Goal: Check status: Check status

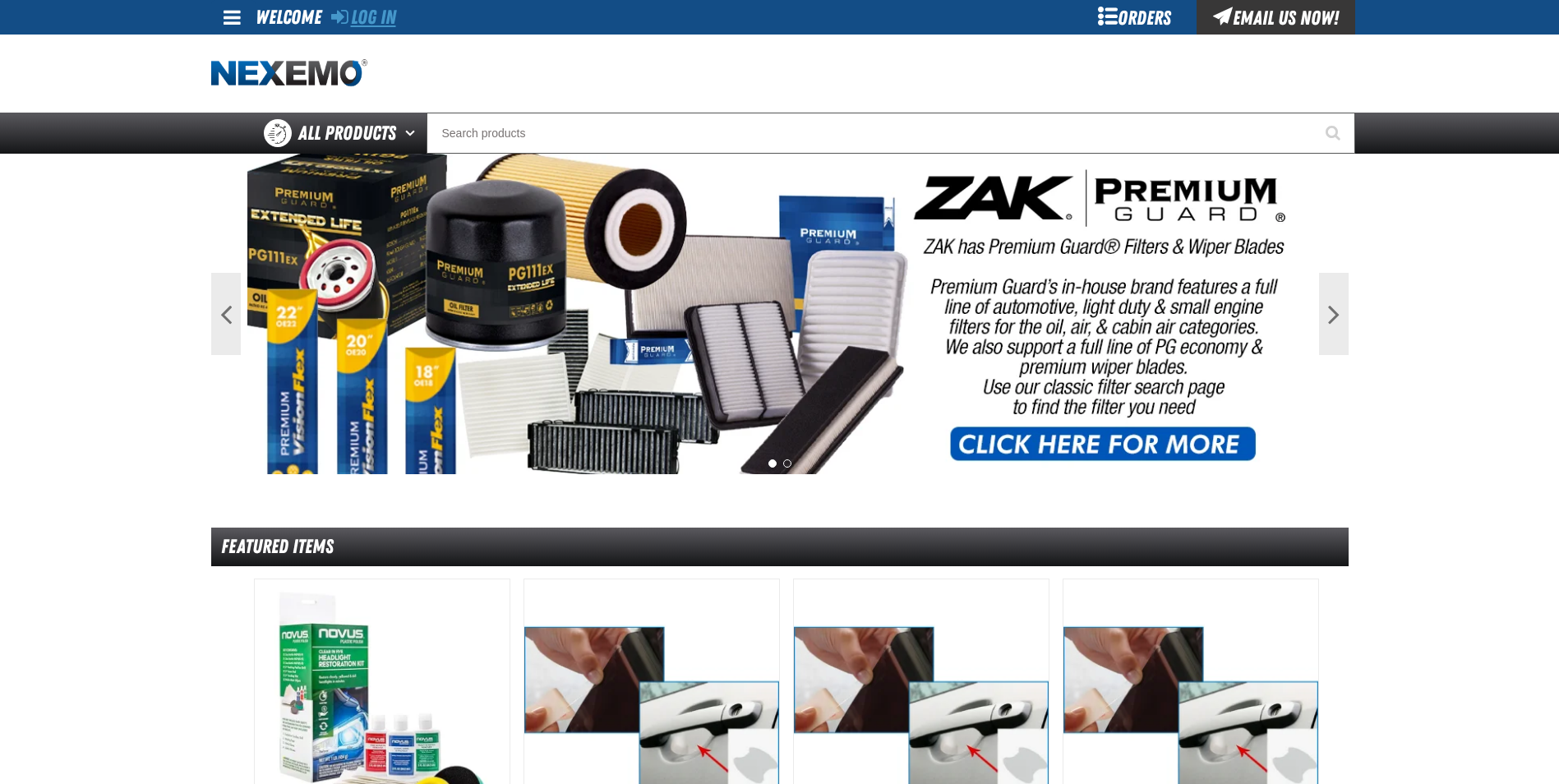
click at [379, 22] on link "Log In" at bounding box center [364, 17] width 65 height 23
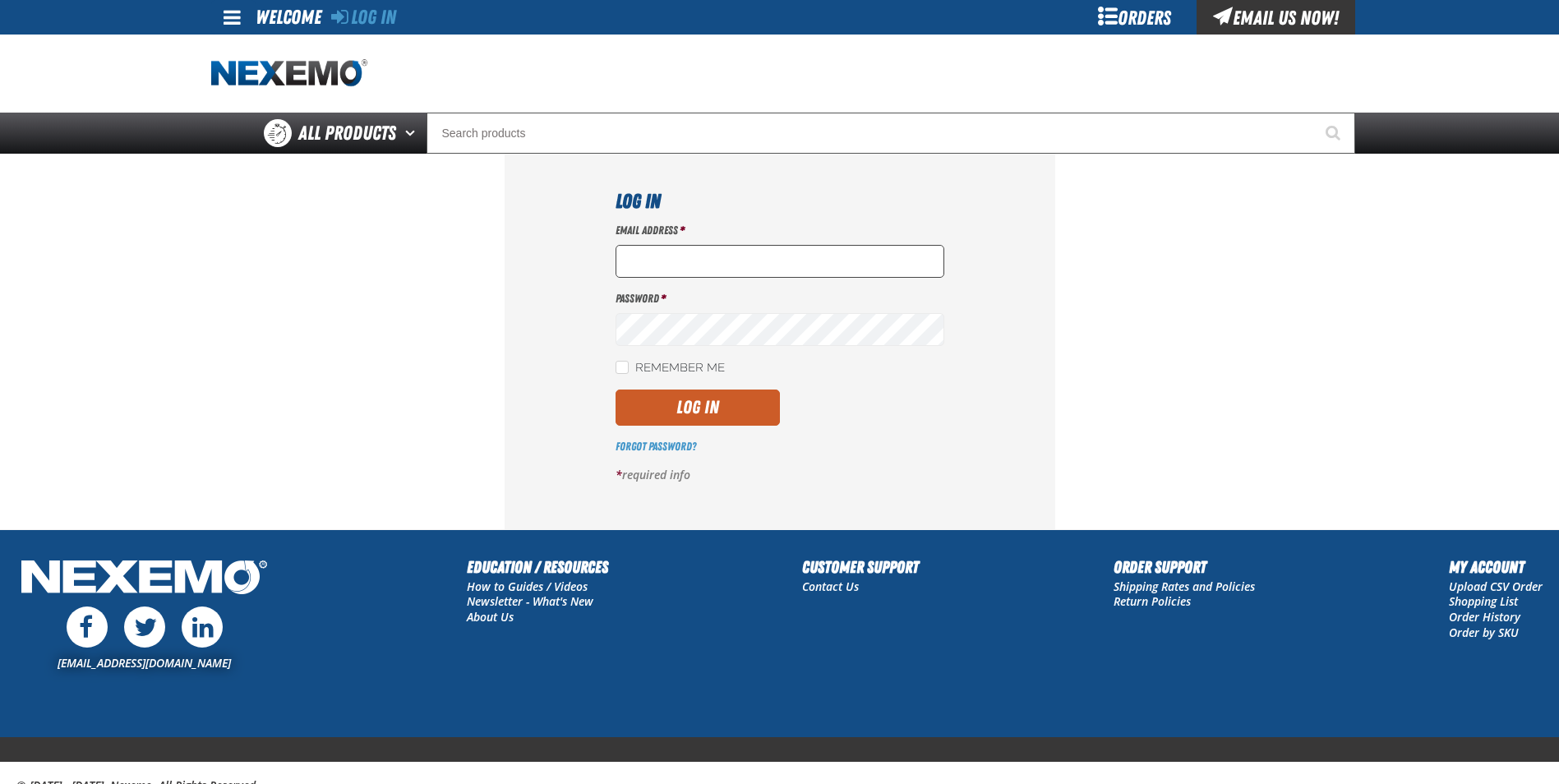
click at [668, 256] on input "Email Address *" at bounding box center [780, 260] width 329 height 33
type input "mmartin@vtaig.com"
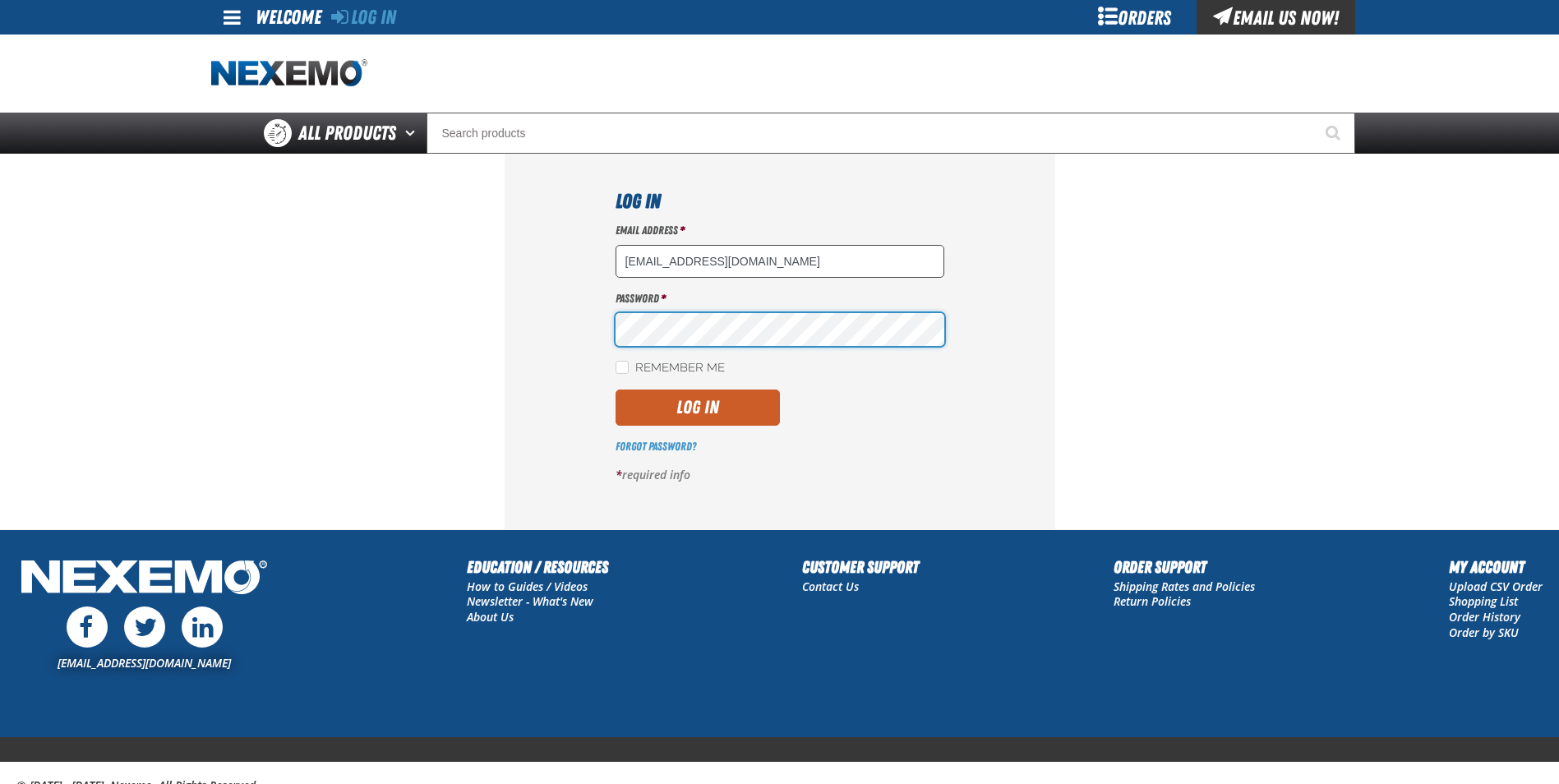
click at [616, 389] on button "Log In" at bounding box center [698, 407] width 164 height 37
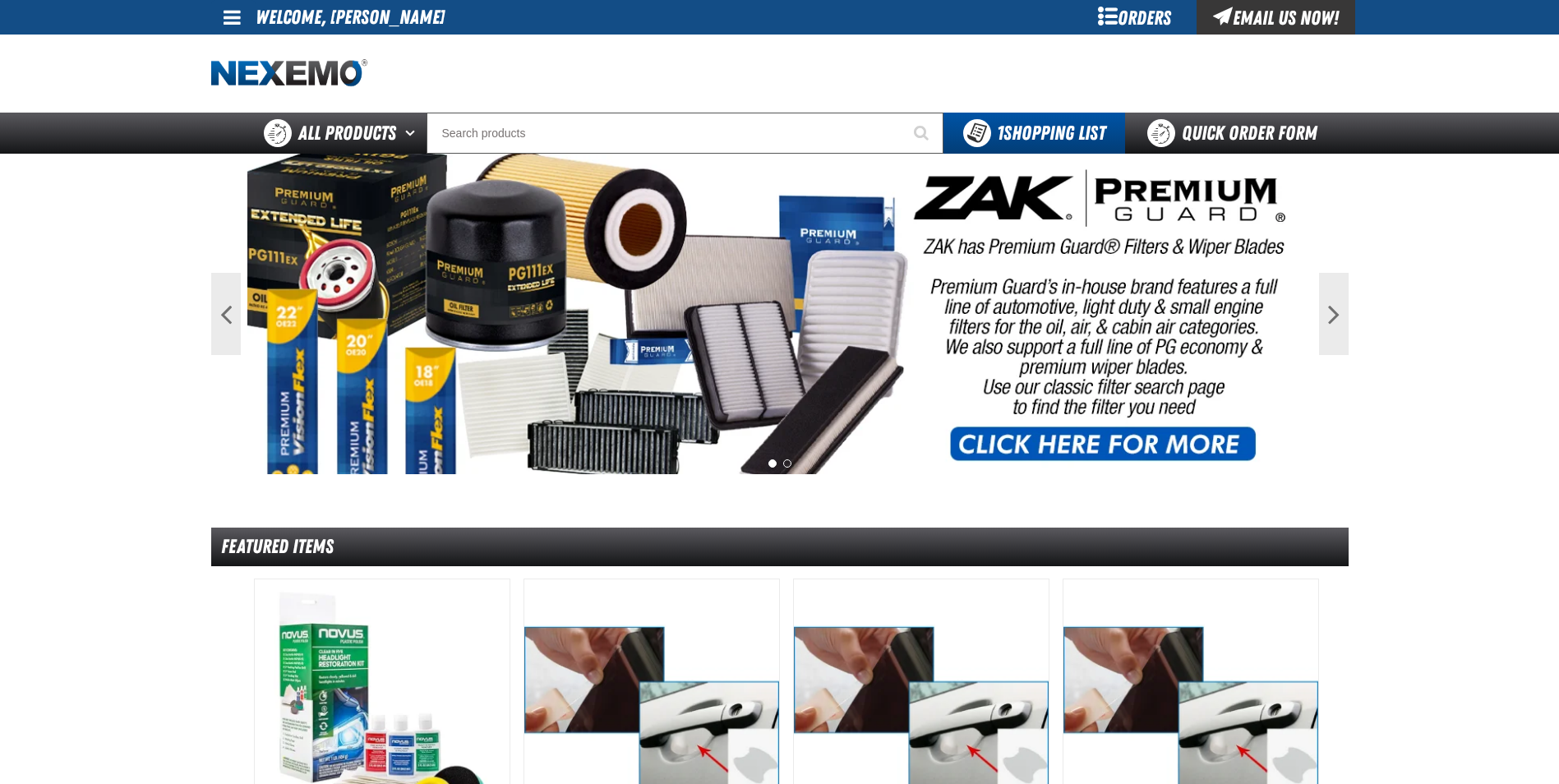
click at [236, 23] on span at bounding box center [232, 17] width 17 height 20
click at [241, 50] on link "My Account My Account" at bounding box center [256, 49] width 73 height 16
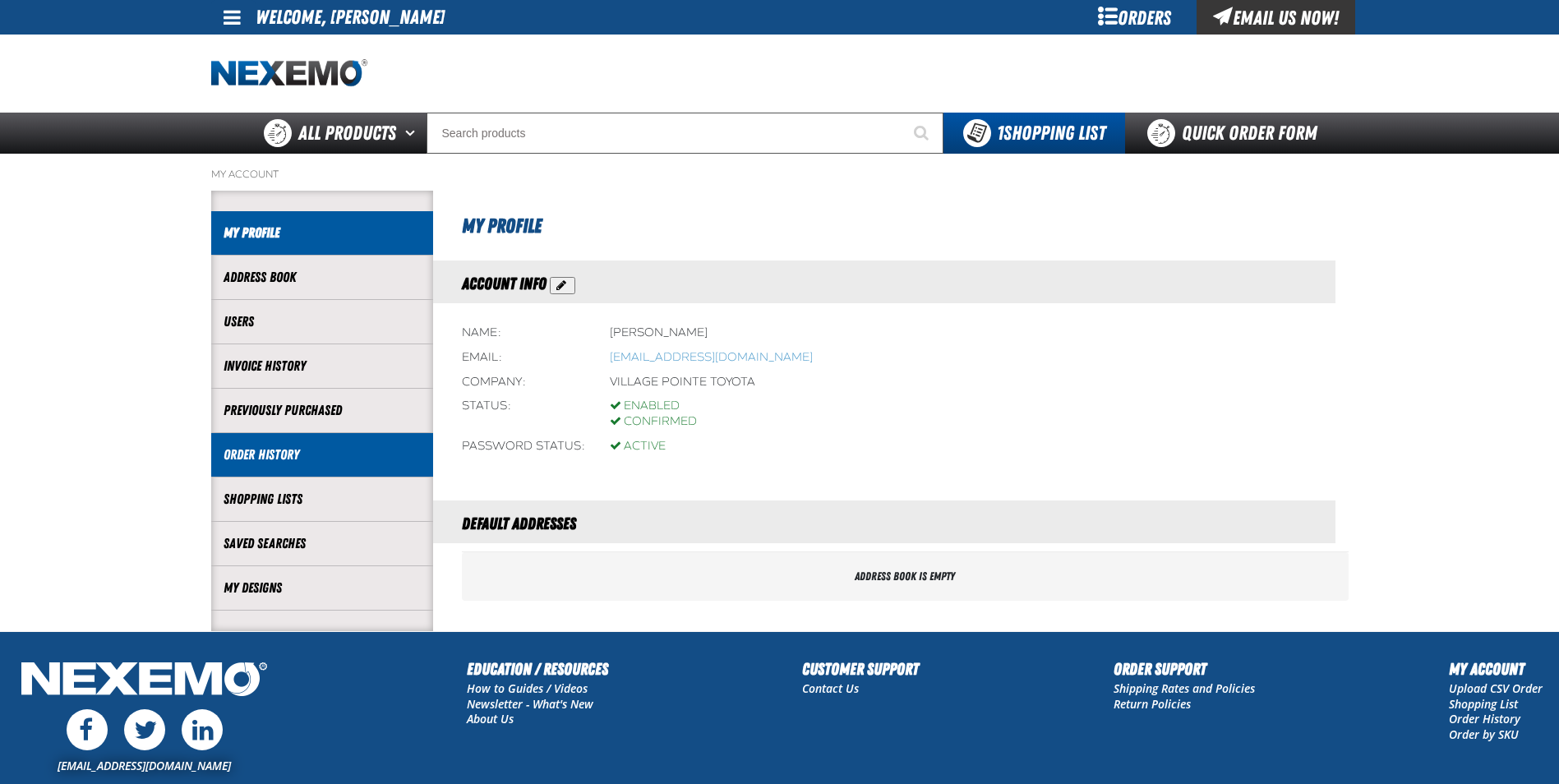
click at [277, 455] on link "Order History" at bounding box center [322, 454] width 197 height 19
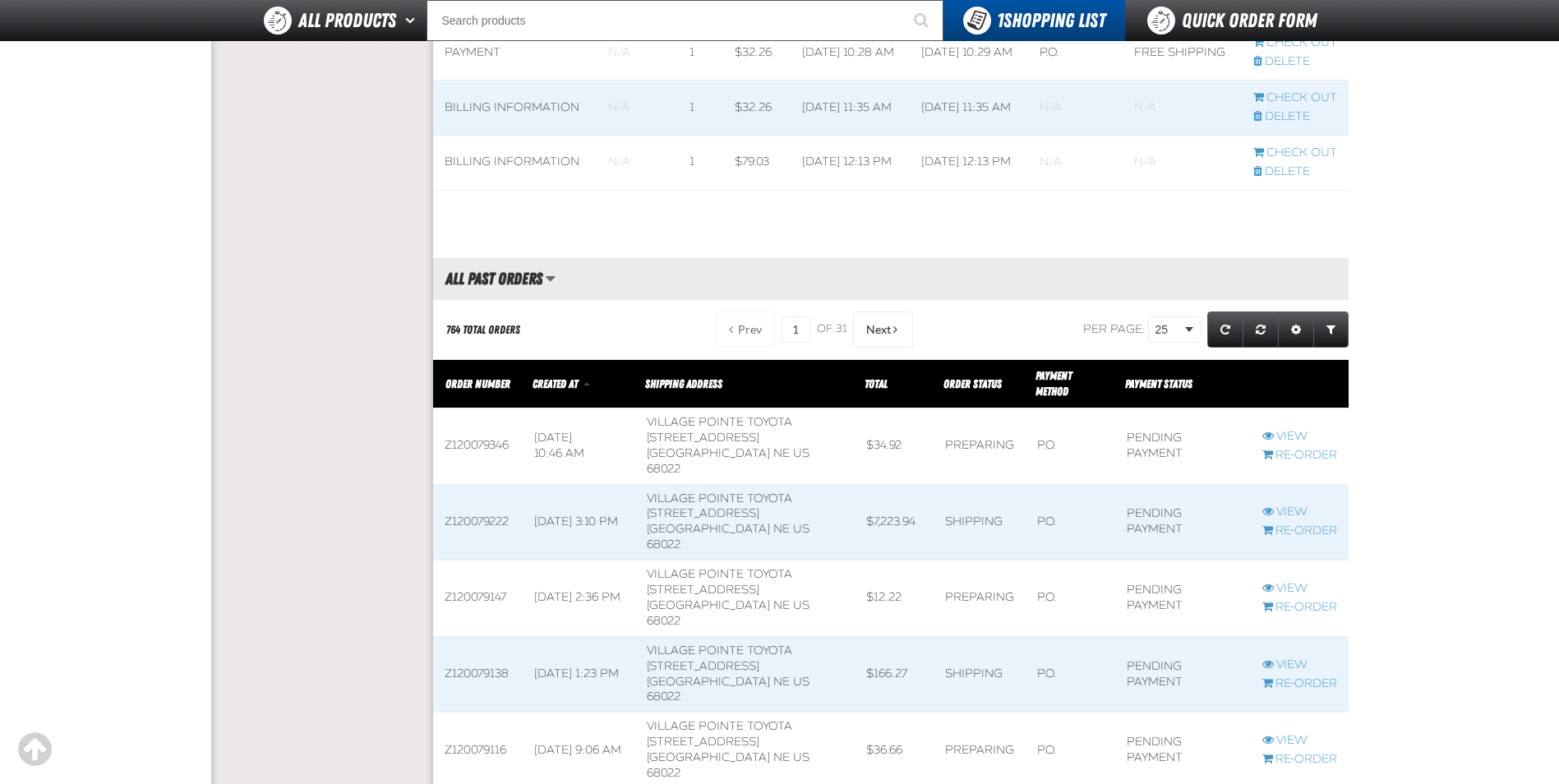
scroll to position [1561, 0]
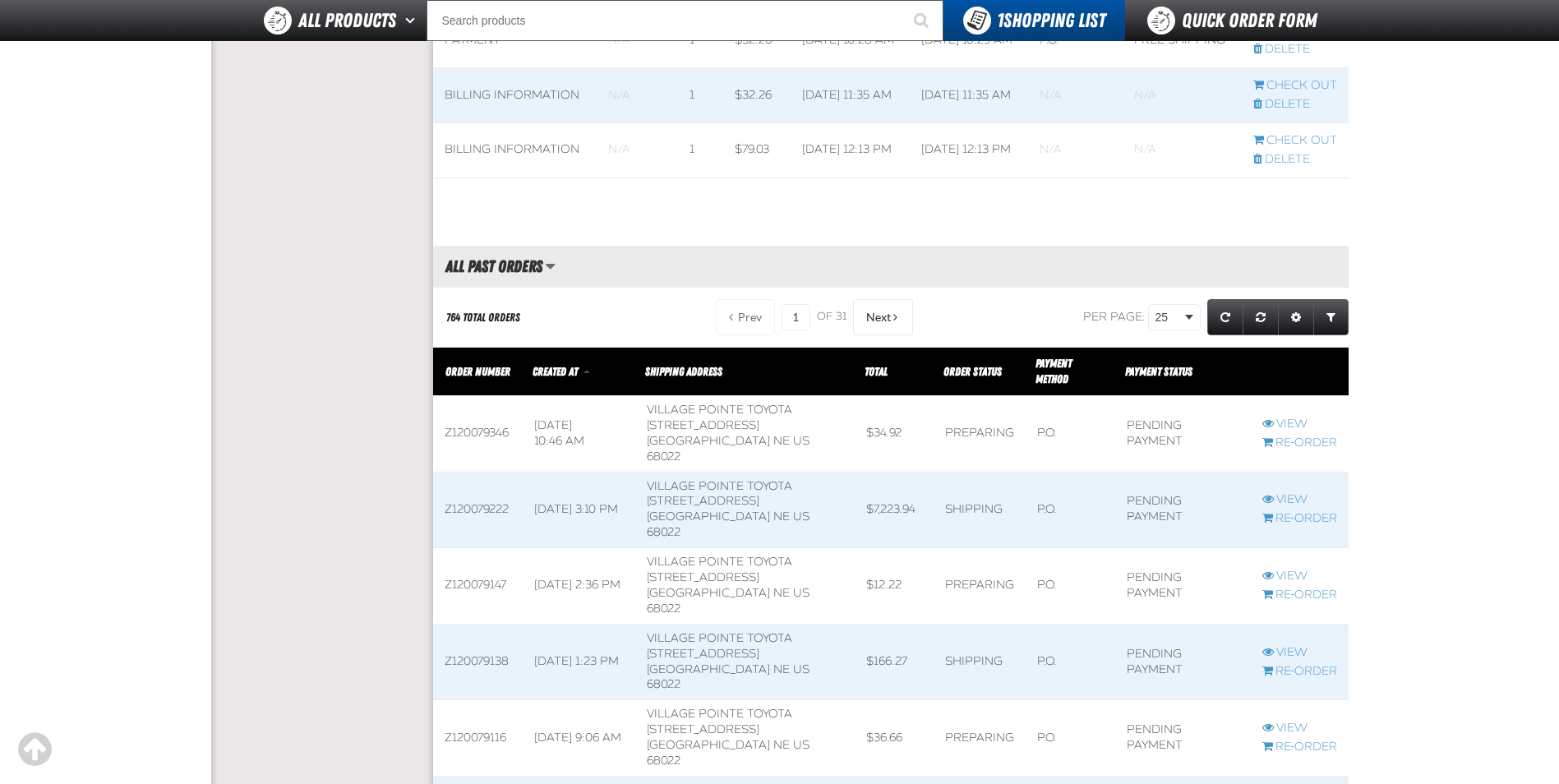
click at [469, 404] on span at bounding box center [477, 434] width 89 height 75
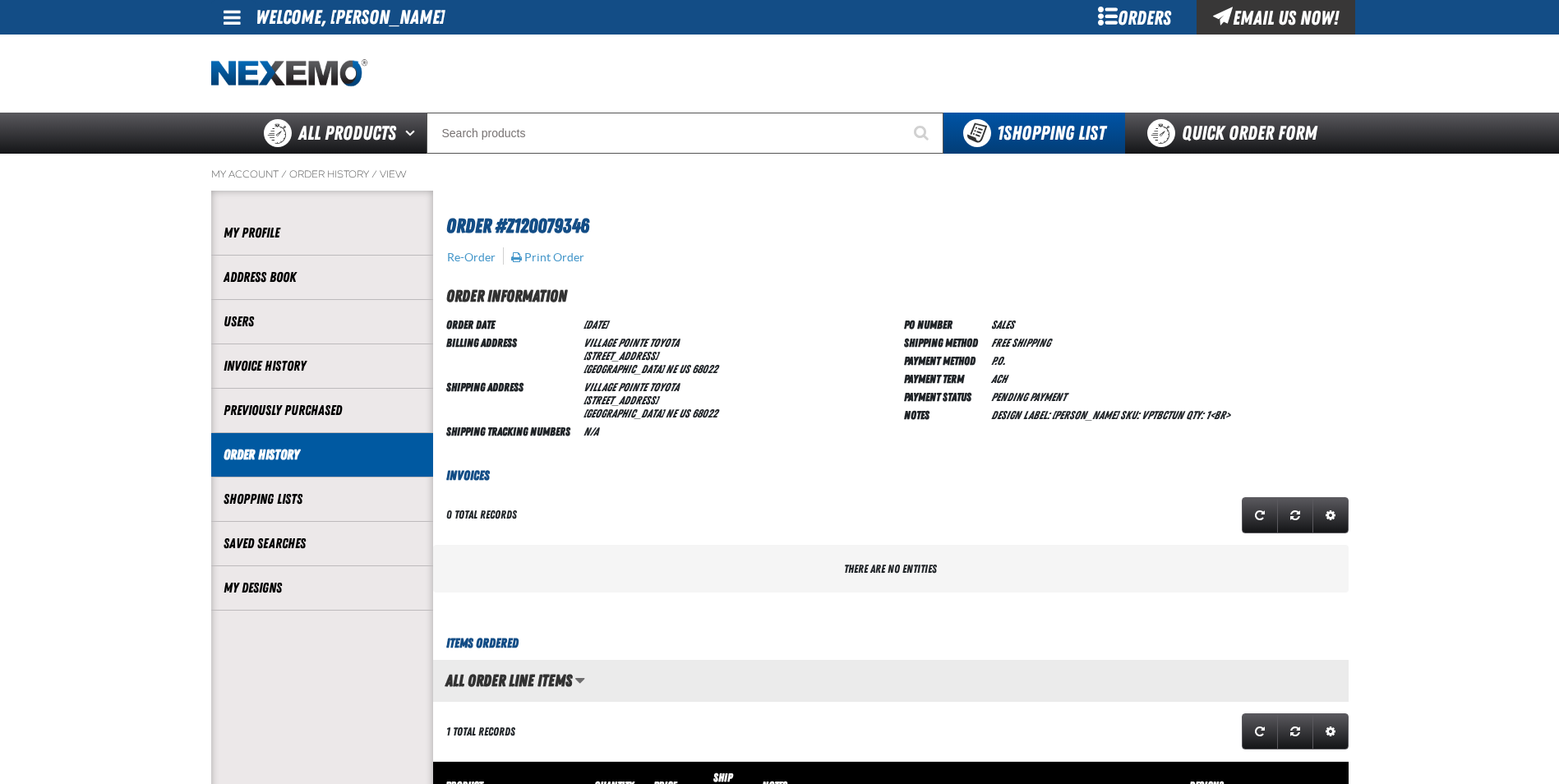
scroll to position [1, 1]
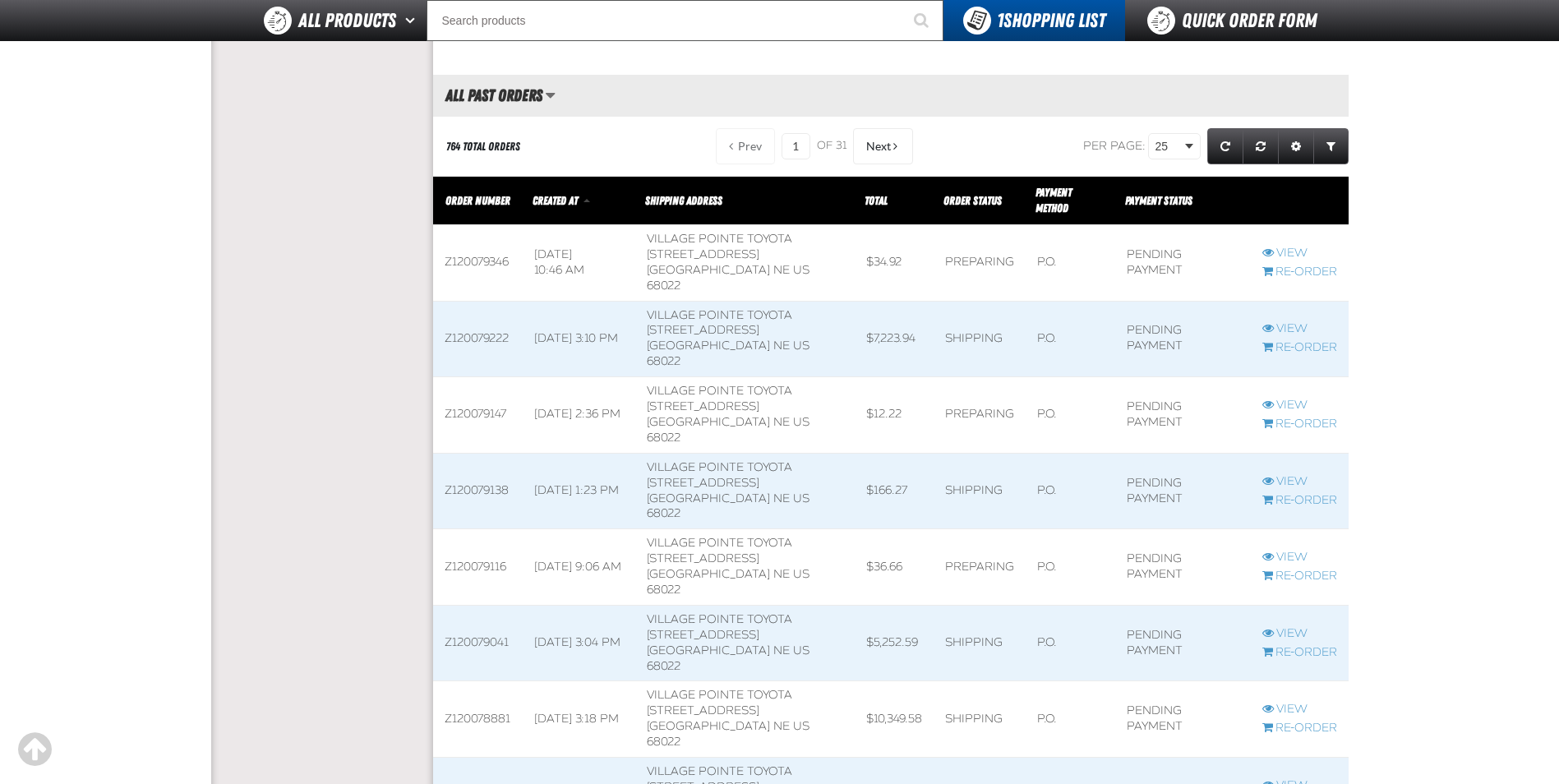
scroll to position [1735, 0]
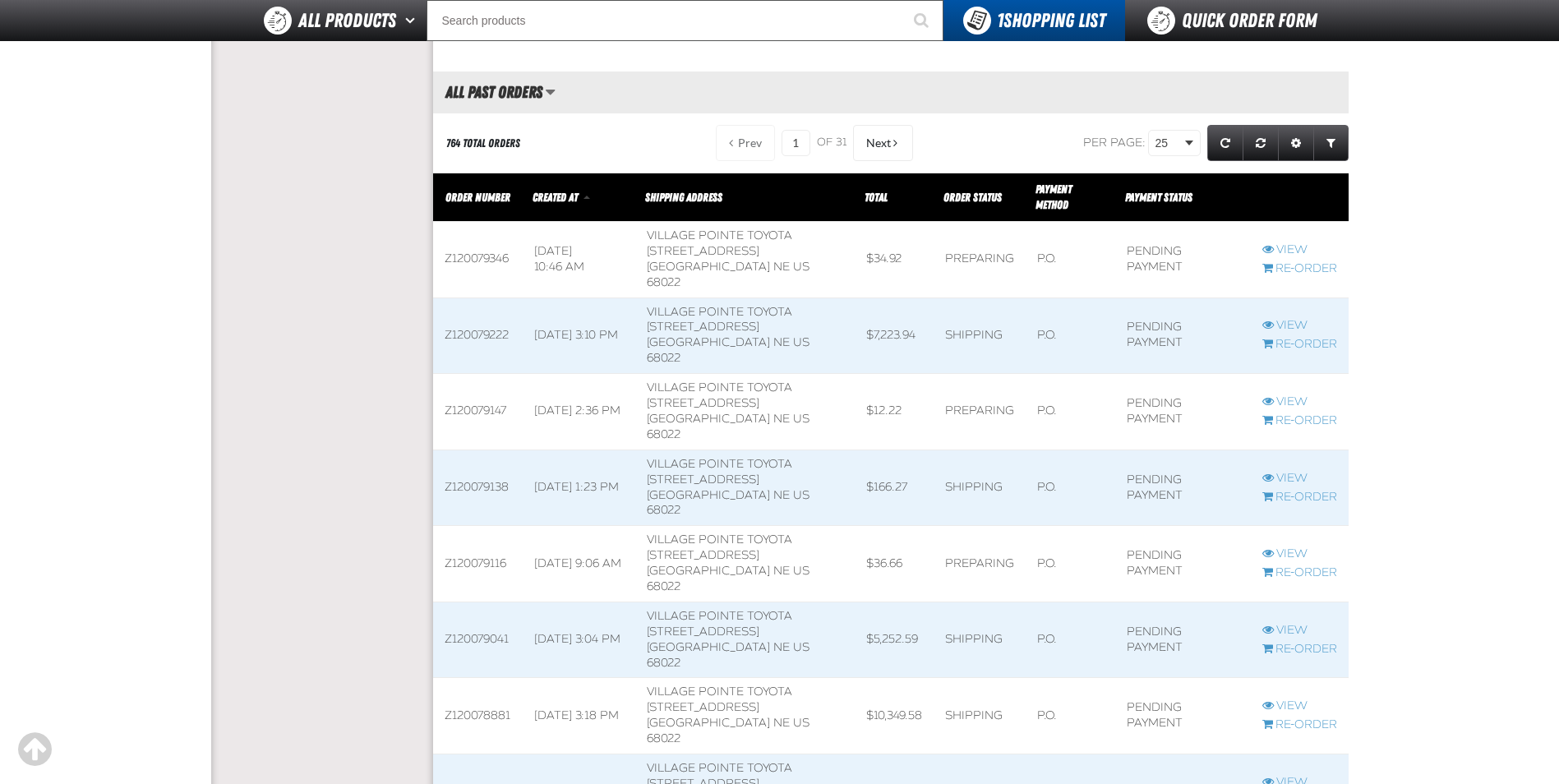
click at [491, 374] on span at bounding box center [477, 412] width 89 height 75
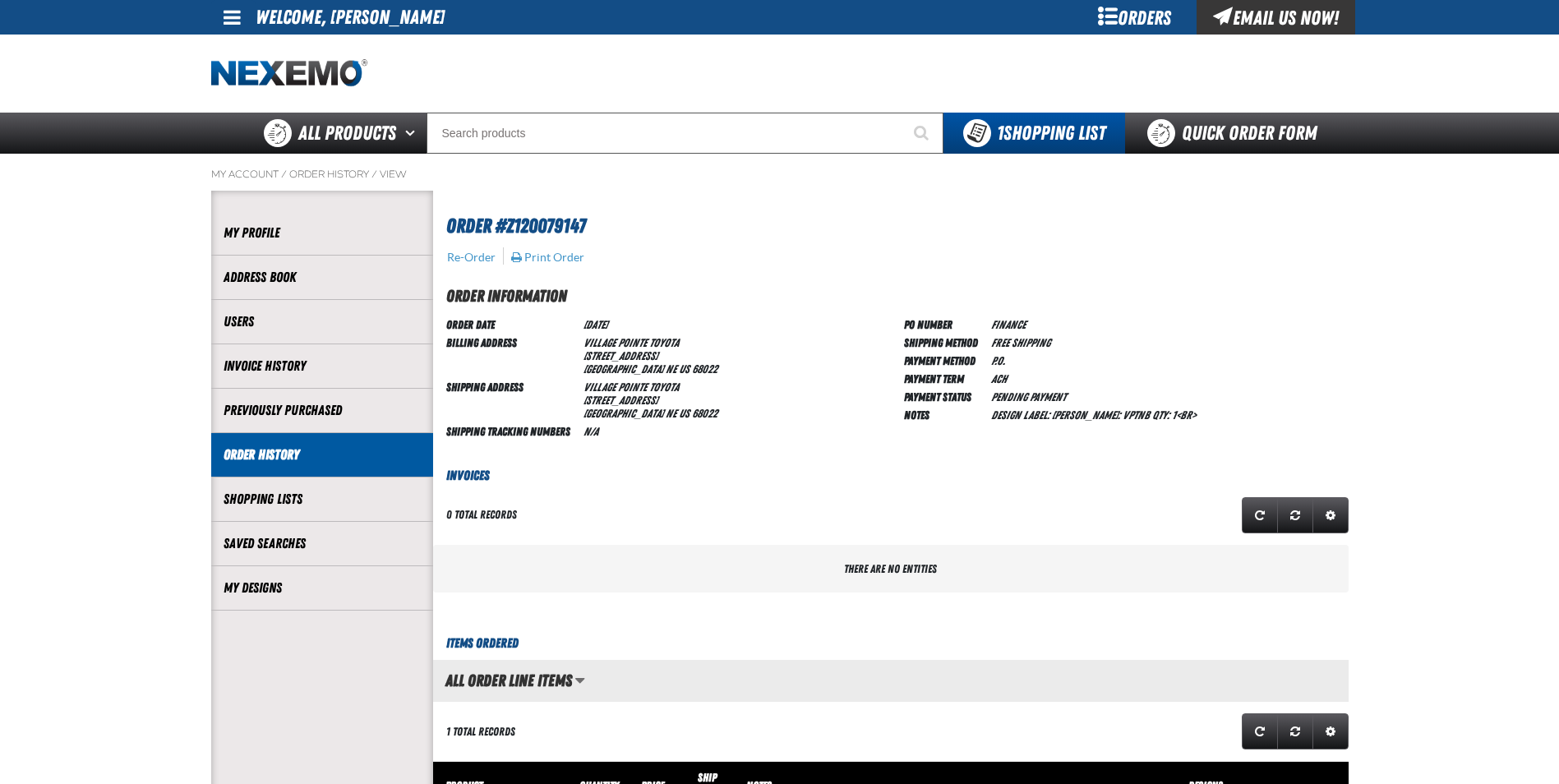
scroll to position [1, 1]
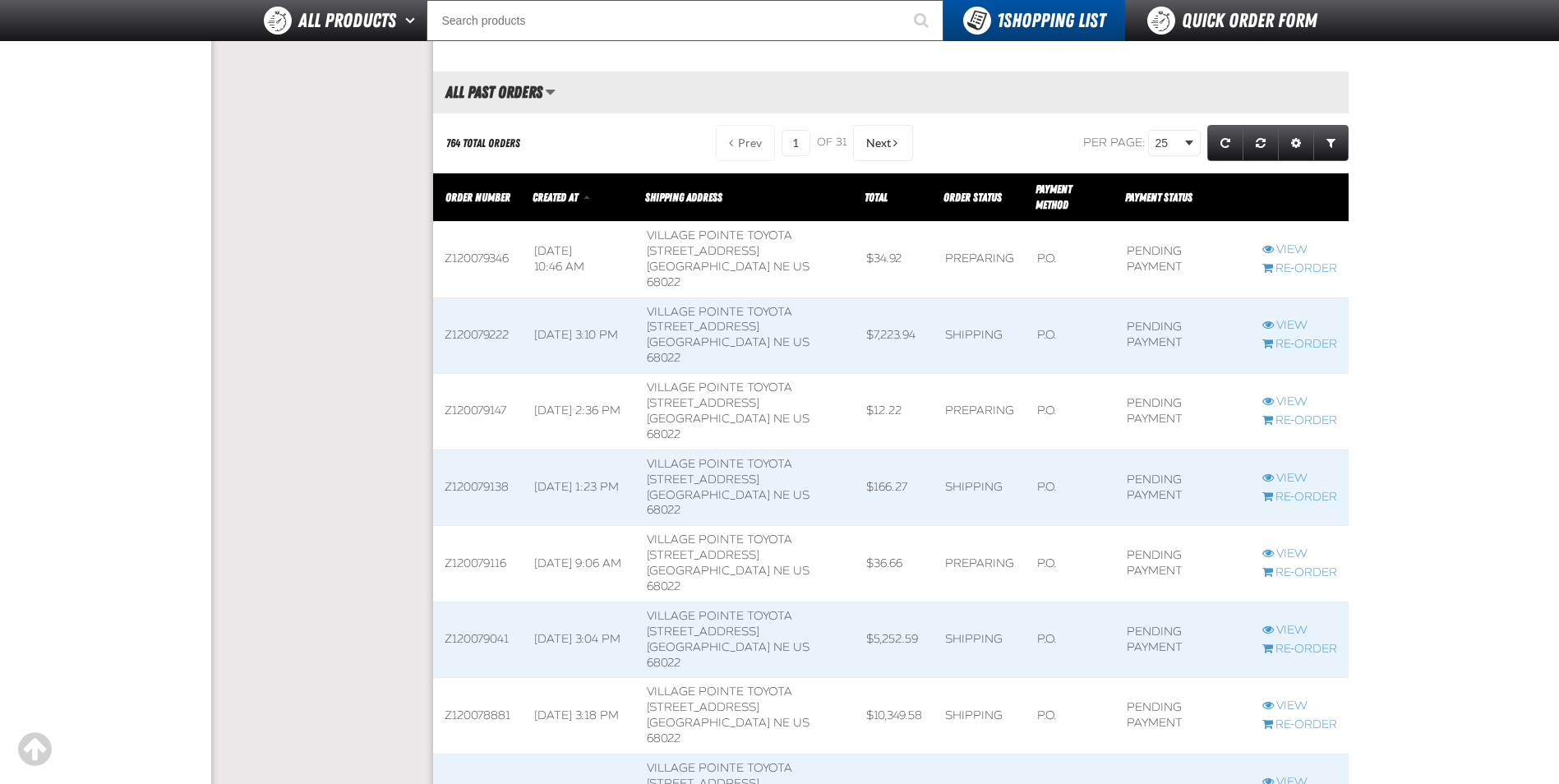
scroll to position [1817, 0]
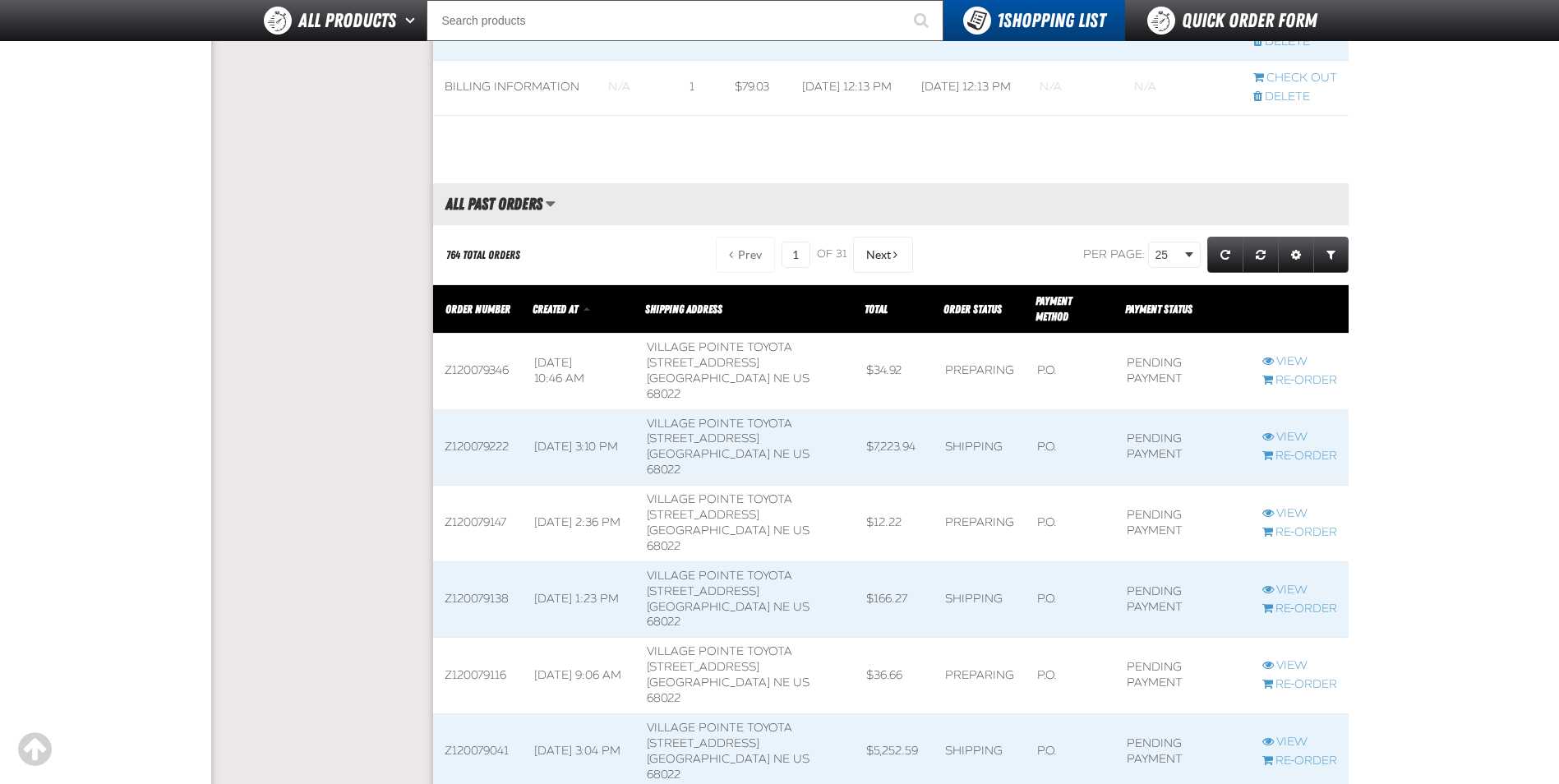
scroll to position [1653, 0]
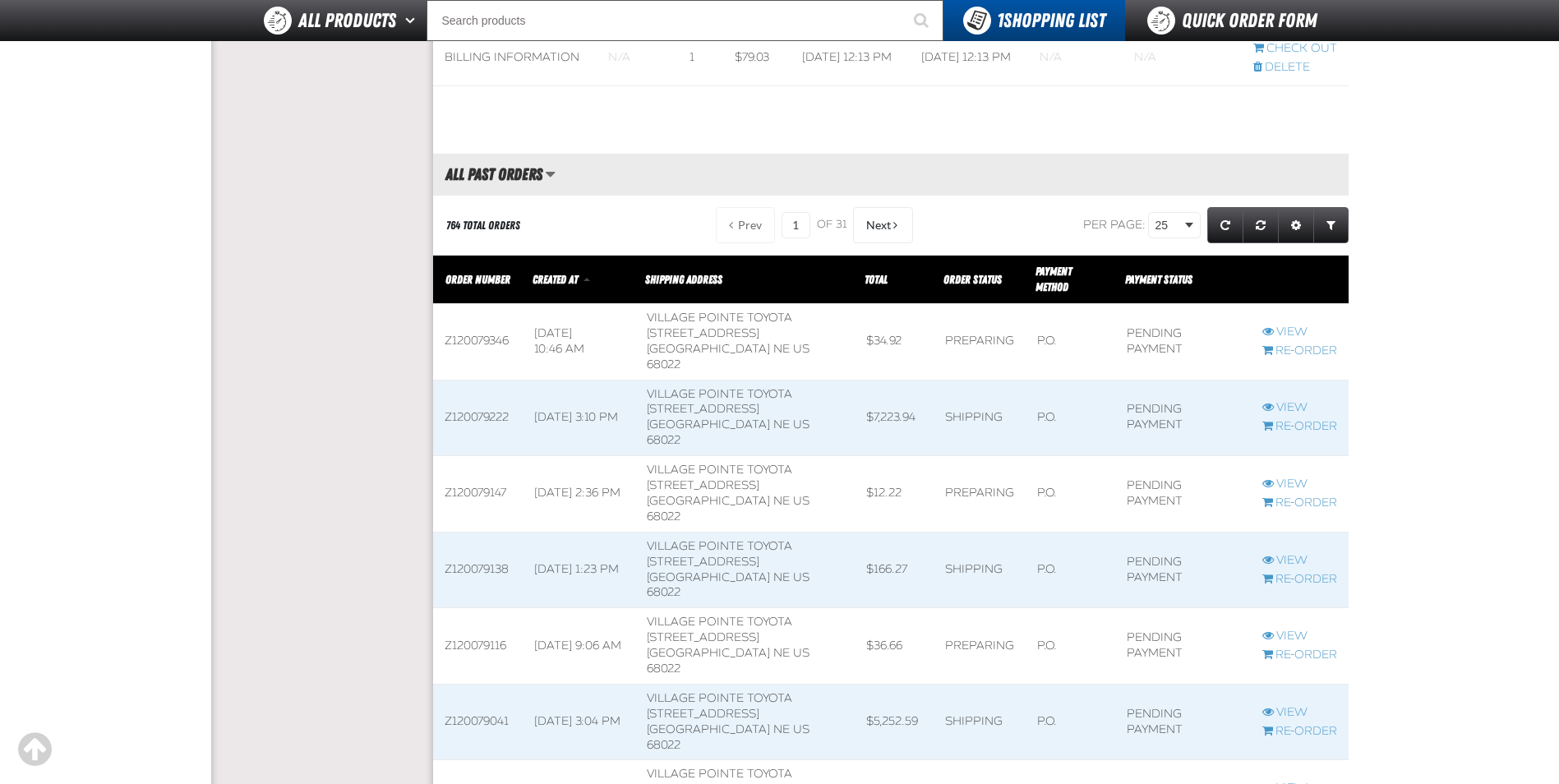
click at [495, 608] on span at bounding box center [477, 645] width 89 height 75
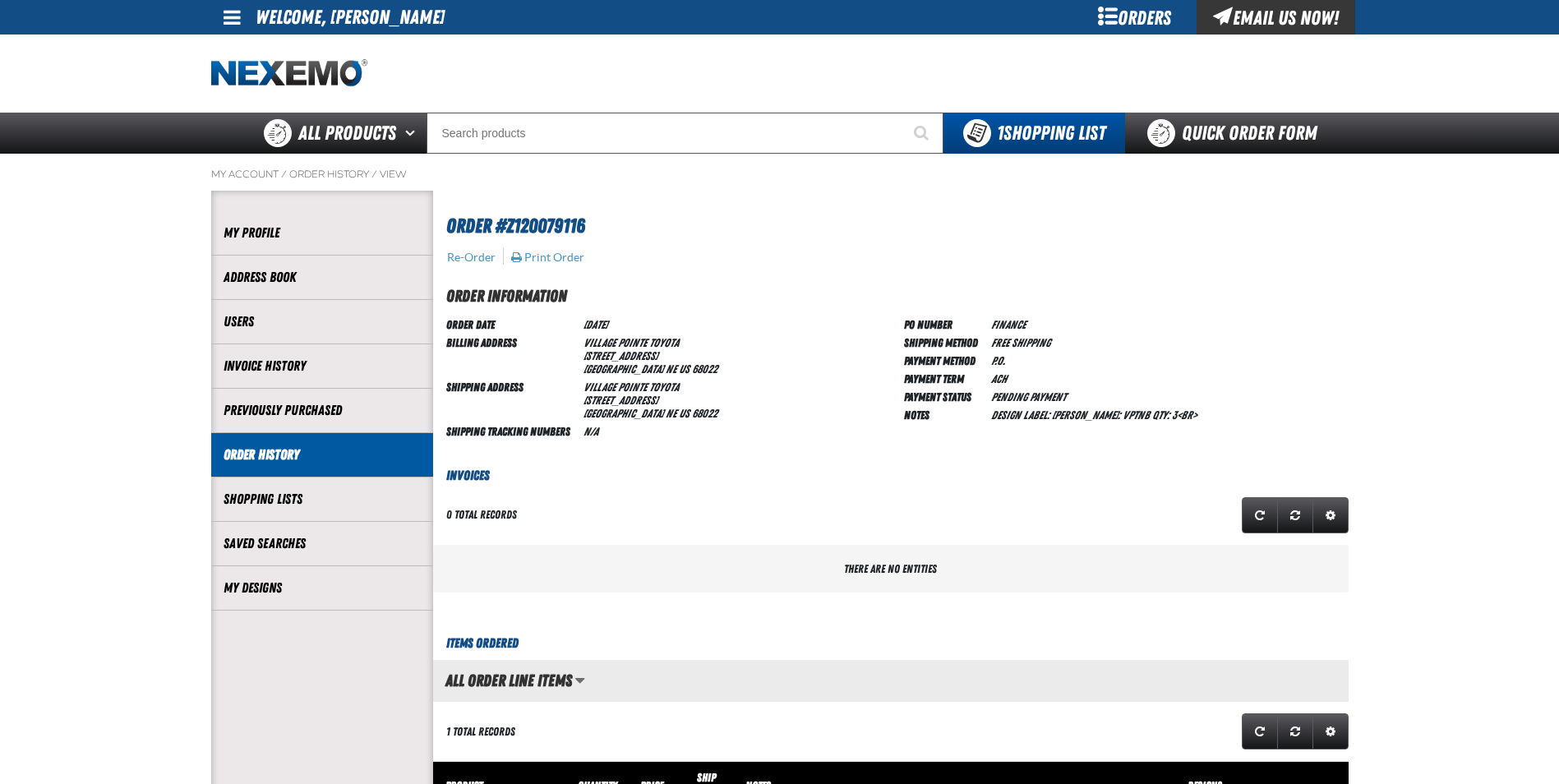
scroll to position [1, 1]
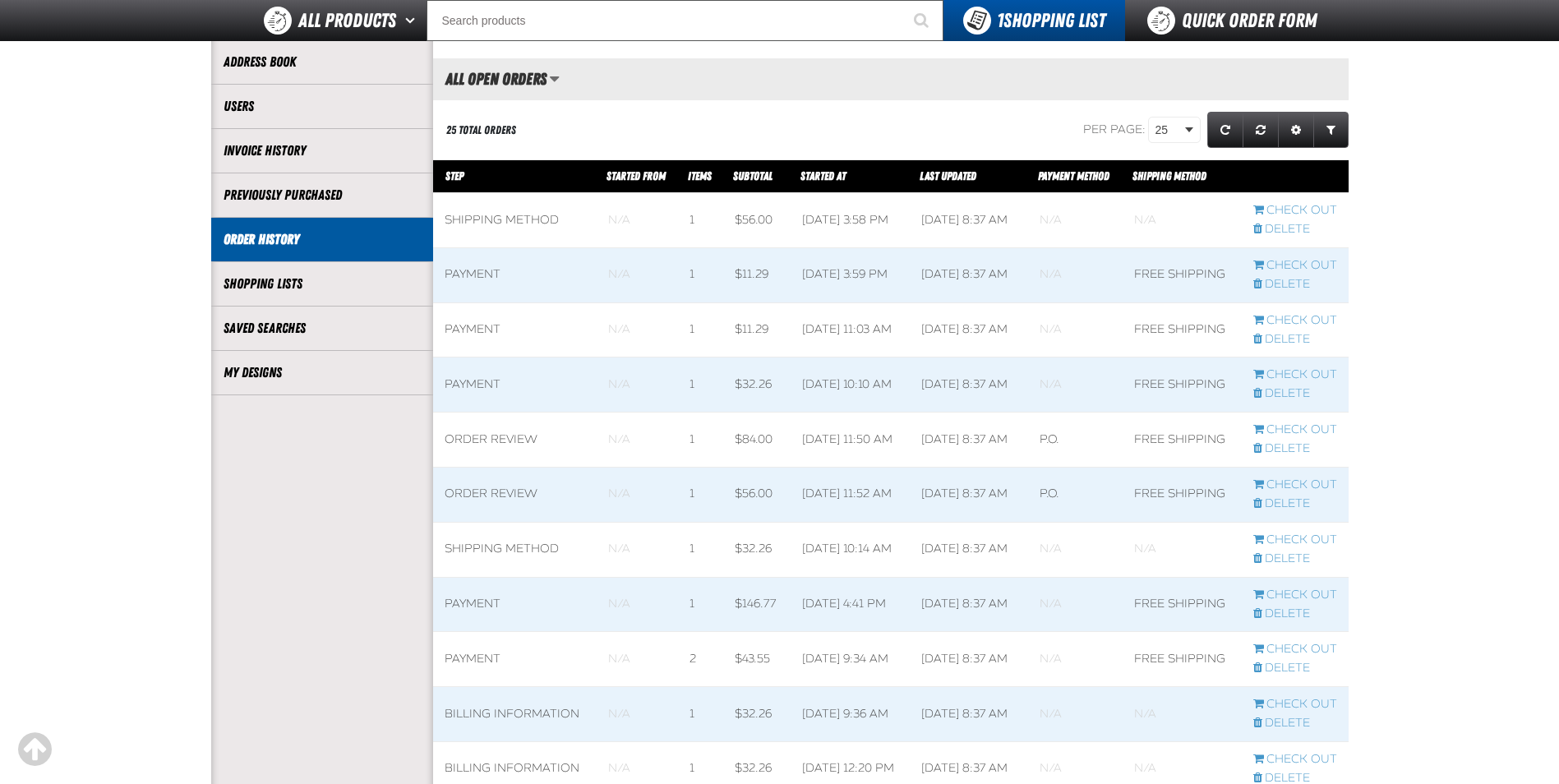
scroll to position [1, 1]
